Goal: Task Accomplishment & Management: Manage account settings

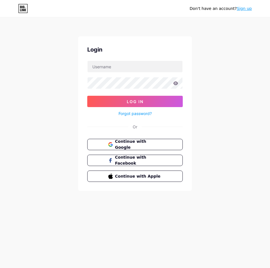
click at [152, 144] on span "Continue with Google" at bounding box center [138, 145] width 47 height 12
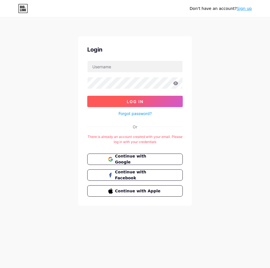
click at [141, 100] on span "Log In" at bounding box center [135, 101] width 17 height 5
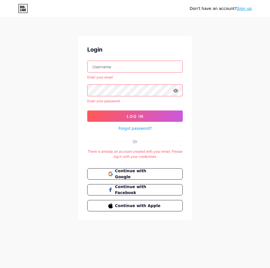
click at [121, 68] on input "text" at bounding box center [134, 66] width 95 height 11
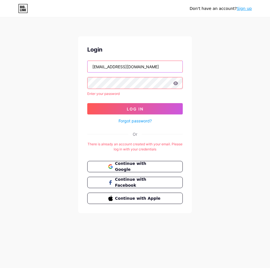
type input "[EMAIL_ADDRESS][DOMAIN_NAME]"
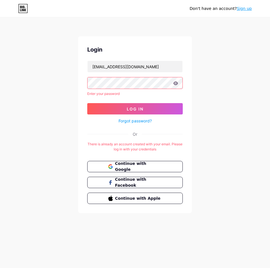
click at [131, 121] on link "Forgot password?" at bounding box center [134, 121] width 33 height 6
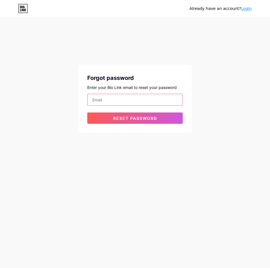
click at [114, 102] on input "email" at bounding box center [134, 99] width 95 height 11
click at [114, 101] on input "email" at bounding box center [134, 99] width 95 height 11
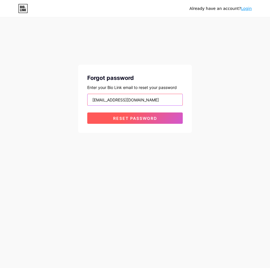
type input "[EMAIL_ADDRESS][DOMAIN_NAME]"
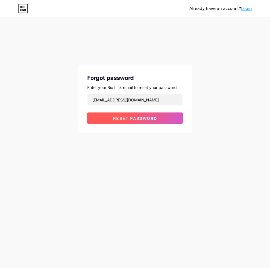
click at [135, 118] on span "Reset password" at bounding box center [135, 118] width 44 height 5
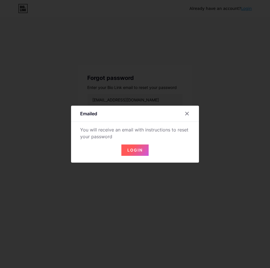
click at [137, 149] on span "Login" at bounding box center [134, 150] width 15 height 5
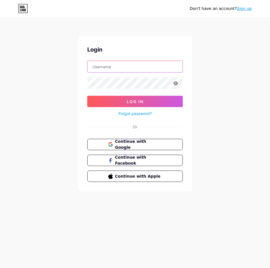
click at [108, 68] on input "text" at bounding box center [134, 66] width 95 height 11
type input "[EMAIL_ADDRESS][DOMAIN_NAME]"
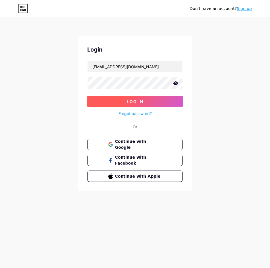
click at [137, 99] on span "Log In" at bounding box center [135, 101] width 17 height 5
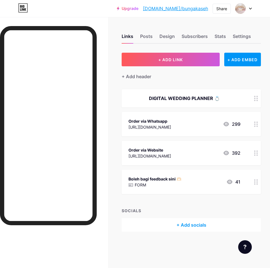
click at [257, 155] on icon at bounding box center [256, 153] width 4 height 5
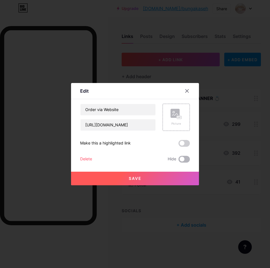
click at [186, 160] on span at bounding box center [183, 159] width 11 height 7
click at [178, 161] on input "checkbox" at bounding box center [178, 161] width 0 height 0
click at [134, 177] on span "Save" at bounding box center [135, 178] width 13 height 5
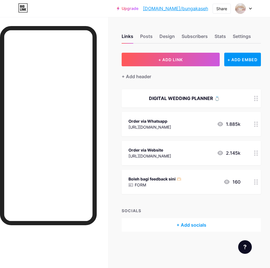
click at [226, 182] on icon at bounding box center [226, 182] width 7 height 7
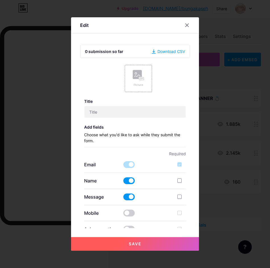
type input "Boleh bagi feedback sini 🫶🏻"
click at [187, 25] on icon at bounding box center [186, 25] width 3 height 3
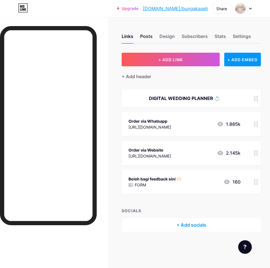
click at [144, 37] on div "Posts" at bounding box center [146, 38] width 12 height 10
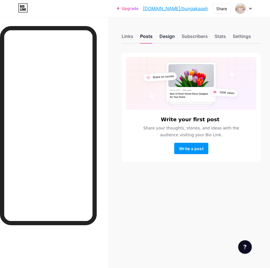
click at [165, 36] on div "Design" at bounding box center [166, 38] width 15 height 10
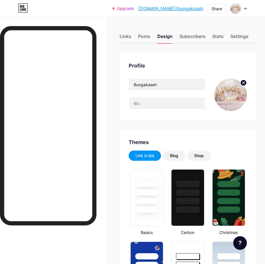
type input "#ffffff"
click at [190, 37] on div "Subscribers" at bounding box center [193, 38] width 26 height 10
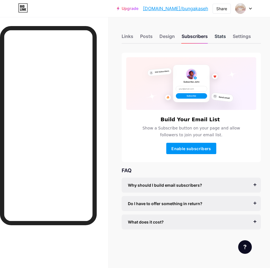
click at [216, 36] on div "Stats" at bounding box center [219, 38] width 11 height 10
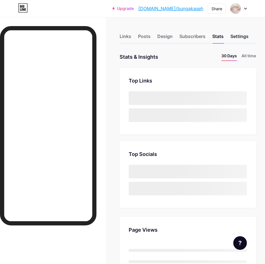
click at [242, 35] on div "Settings" at bounding box center [240, 38] width 18 height 10
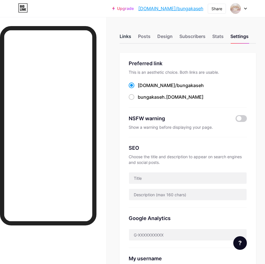
click at [131, 37] on div "Links" at bounding box center [126, 38] width 12 height 10
